Goal: Information Seeking & Learning: Learn about a topic

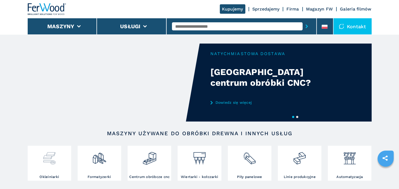
click at [41, 166] on div at bounding box center [49, 160] width 41 height 27
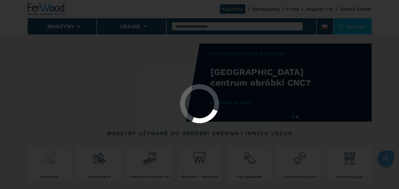
select select "**********"
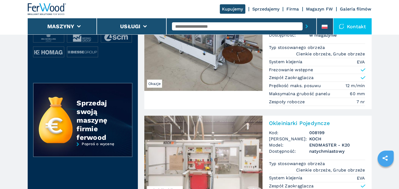
scroll to position [109, 0]
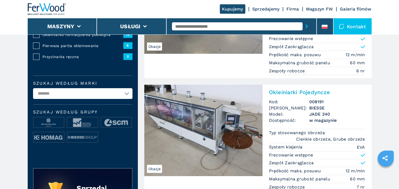
click at [210, 24] on input "text" at bounding box center [237, 26] width 131 height 8
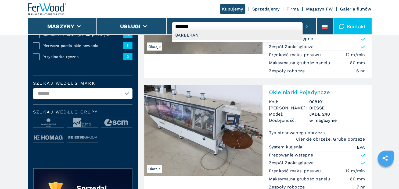
click at [194, 34] on div "BARBERAN" at bounding box center [237, 35] width 131 height 10
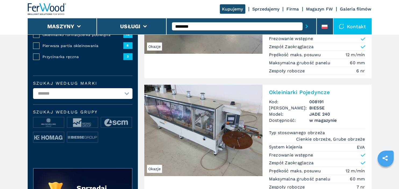
type input "********"
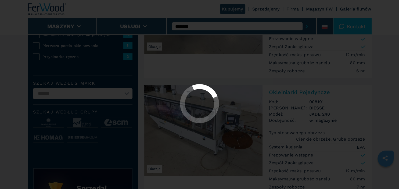
select select "********"
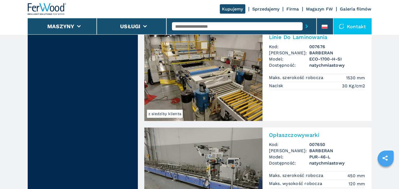
scroll to position [227, 0]
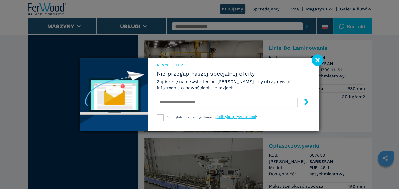
click at [319, 60] on image at bounding box center [317, 60] width 12 height 12
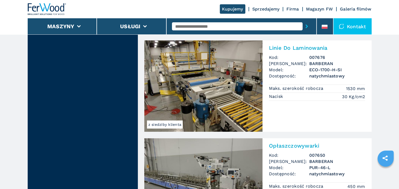
scroll to position [198, 0]
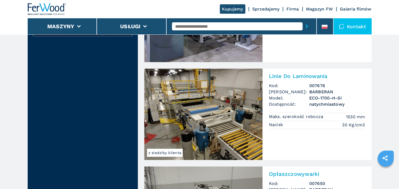
click at [215, 111] on img at bounding box center [203, 113] width 118 height 91
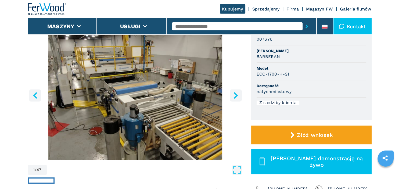
scroll to position [57, 0]
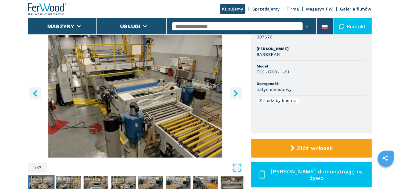
click at [239, 92] on button "right-button" at bounding box center [236, 93] width 12 height 12
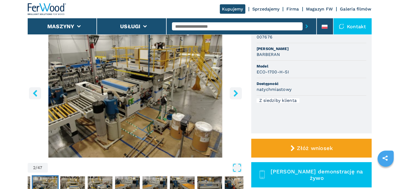
click at [239, 92] on button "right-button" at bounding box center [236, 93] width 12 height 12
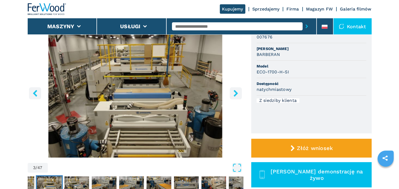
click at [239, 92] on button "right-button" at bounding box center [236, 93] width 12 height 12
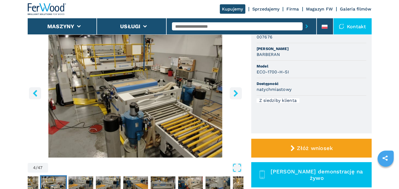
scroll to position [85, 0]
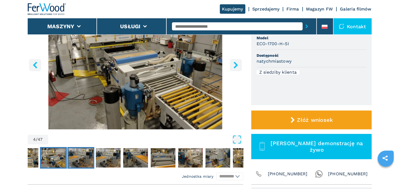
click at [82, 158] on img "Go to Slide 5" at bounding box center [80, 157] width 25 height 19
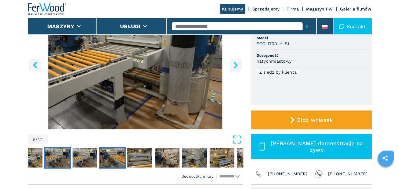
click at [103, 160] on img "Go to Slide 7" at bounding box center [112, 157] width 25 height 19
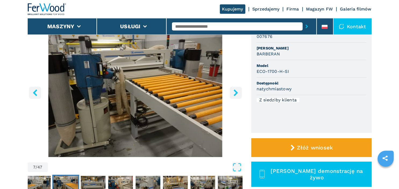
scroll to position [57, 0]
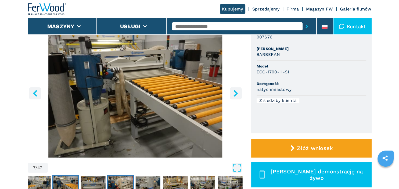
click at [123, 181] on img "Go to Slide 9" at bounding box center [120, 185] width 25 height 19
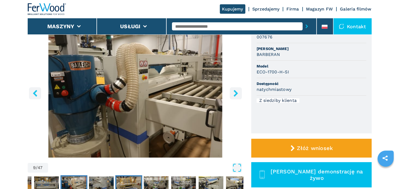
click at [136, 181] on img "Go to Slide 11" at bounding box center [128, 185] width 25 height 19
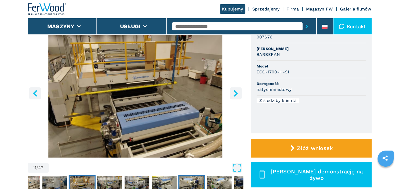
click at [186, 180] on img "Go to Slide 15" at bounding box center [191, 185] width 25 height 19
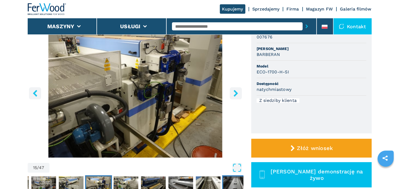
click at [226, 182] on img "Go to Slide 20" at bounding box center [235, 185] width 25 height 19
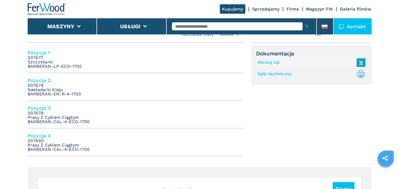
scroll to position [0, 0]
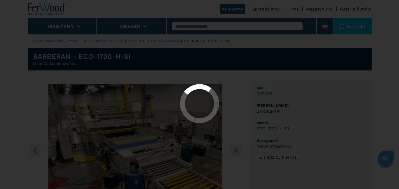
select select "********"
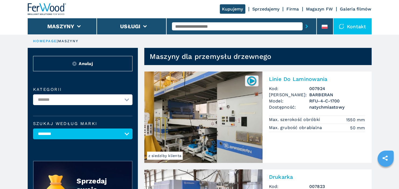
click at [352, 28] on div "Kontakt" at bounding box center [352, 26] width 38 height 16
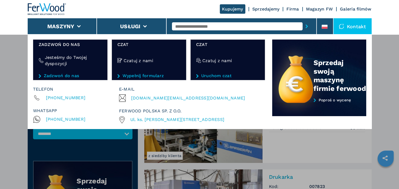
click at [217, 75] on link "Uruchom czat" at bounding box center [227, 75] width 63 height 5
